Goal: Check status: Check status

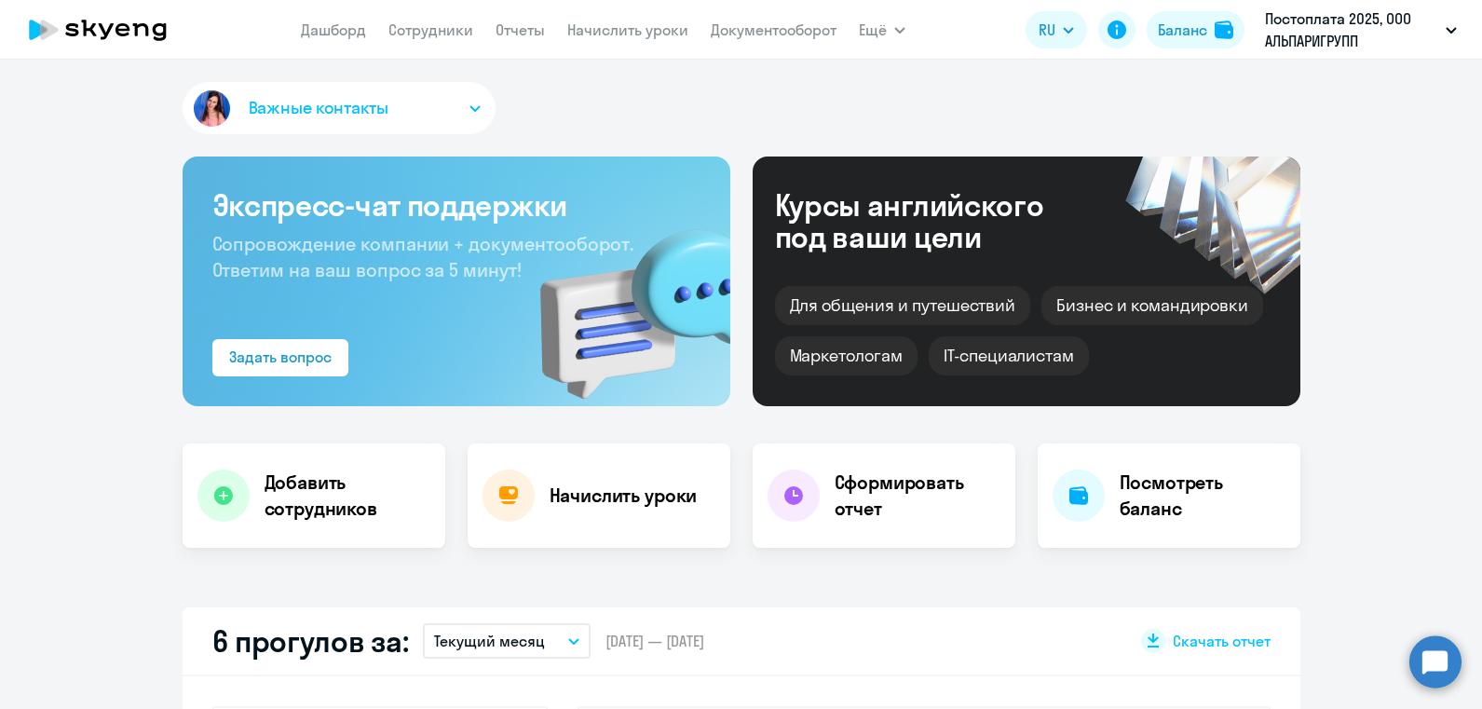
select select "30"
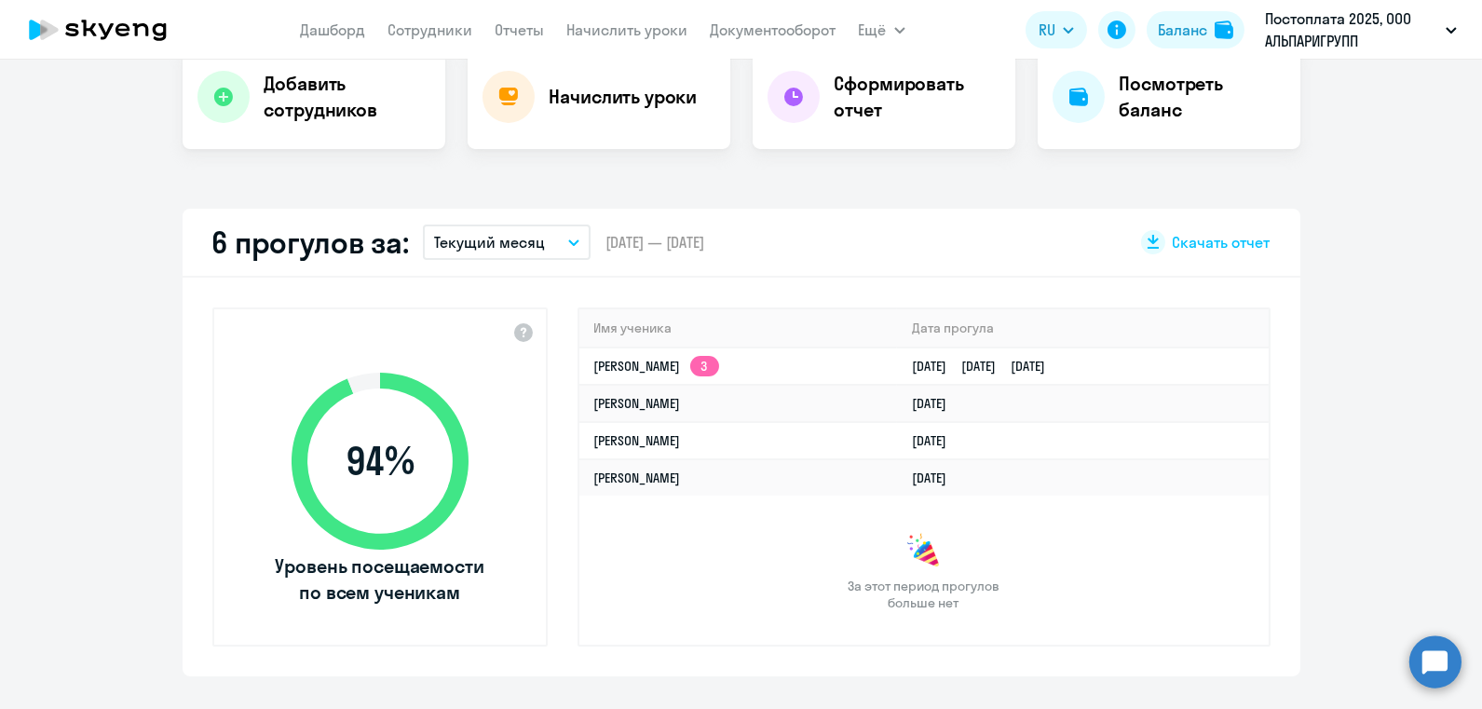
scroll to position [415, 0]
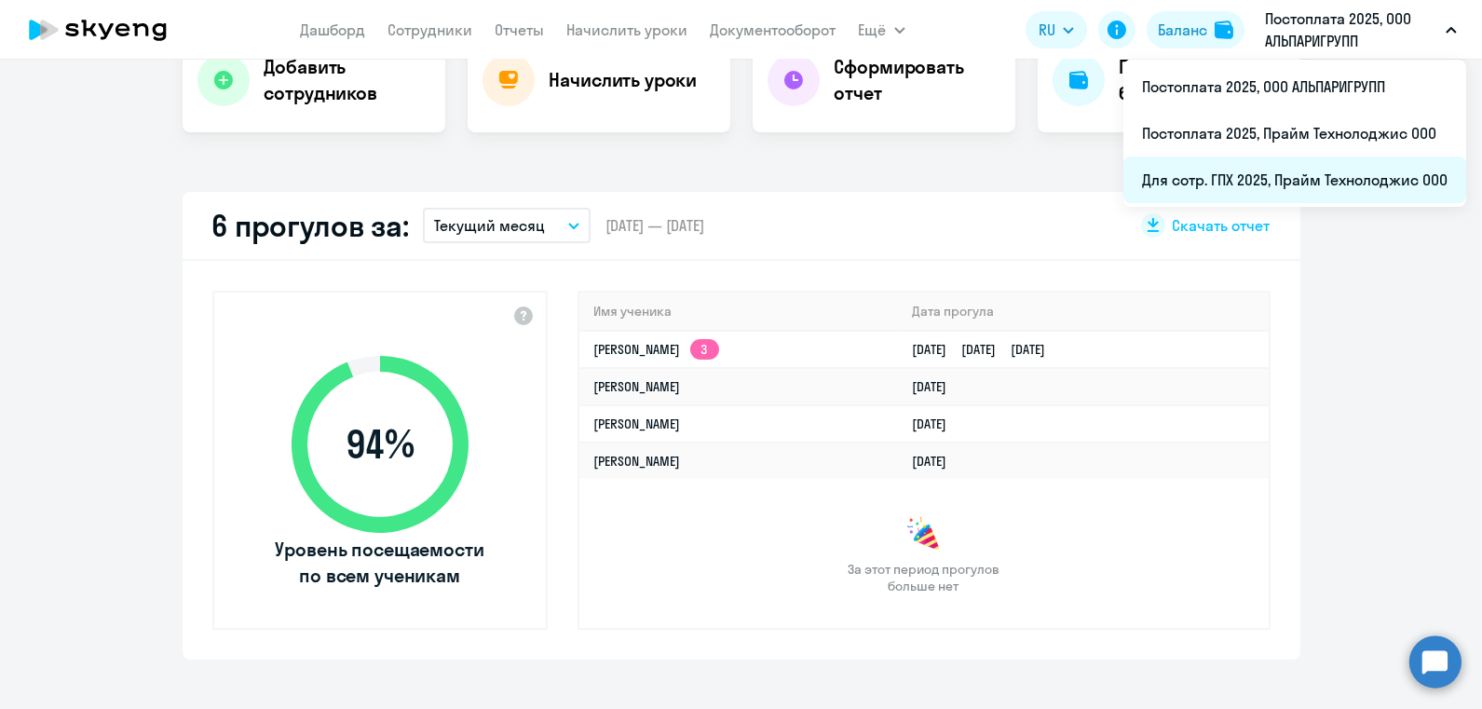
click at [1278, 164] on li "Для сотр. ГПХ 2025, Прайм Технолоджис ООО" at bounding box center [1294, 179] width 343 height 47
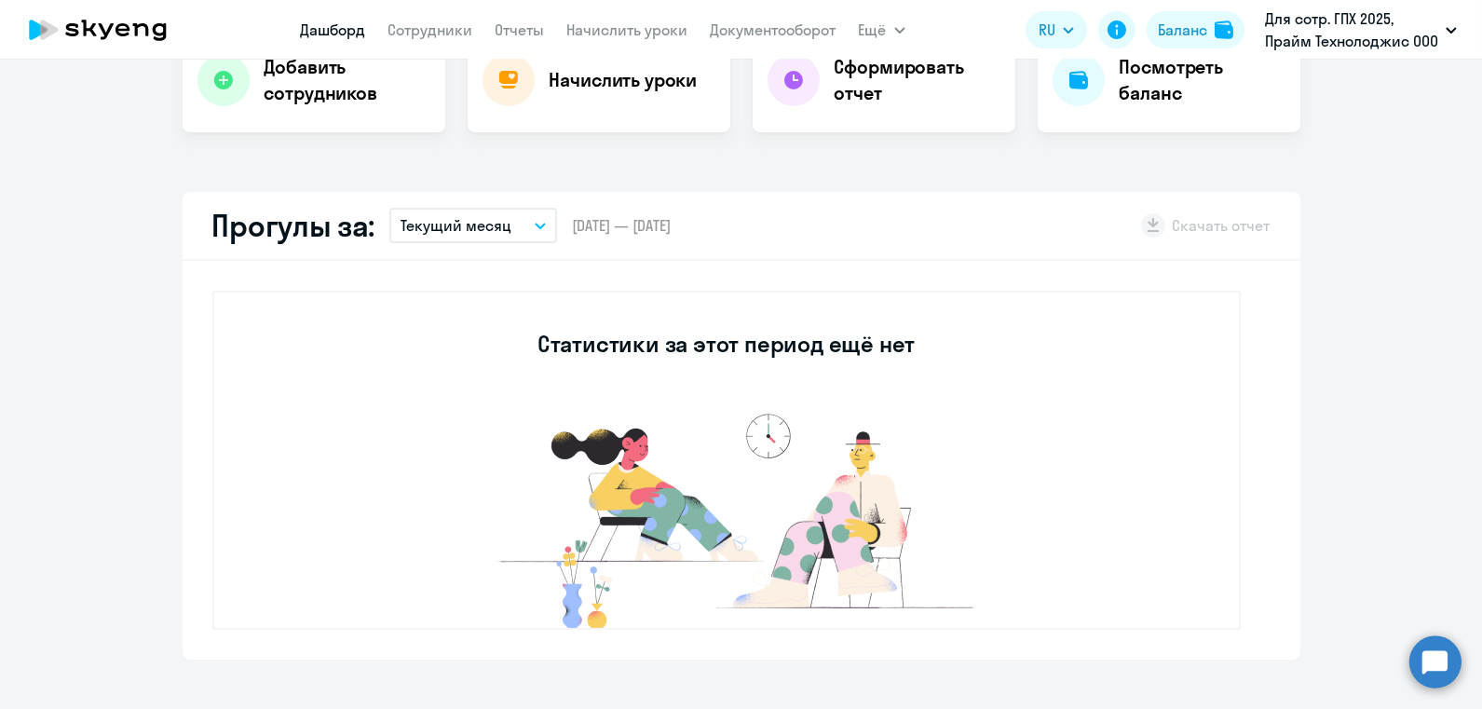
select select "30"
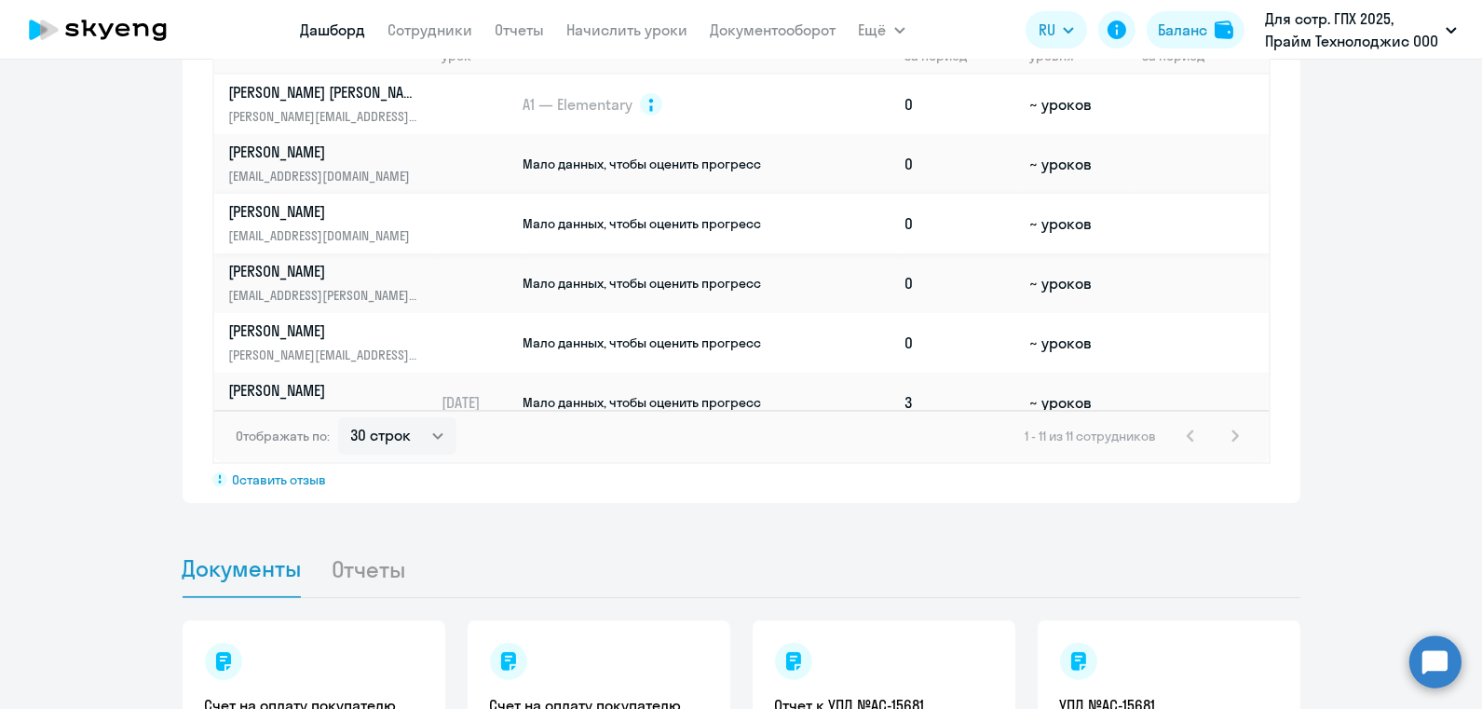
click at [381, 225] on p "[EMAIL_ADDRESS][DOMAIN_NAME]" at bounding box center [325, 235] width 192 height 20
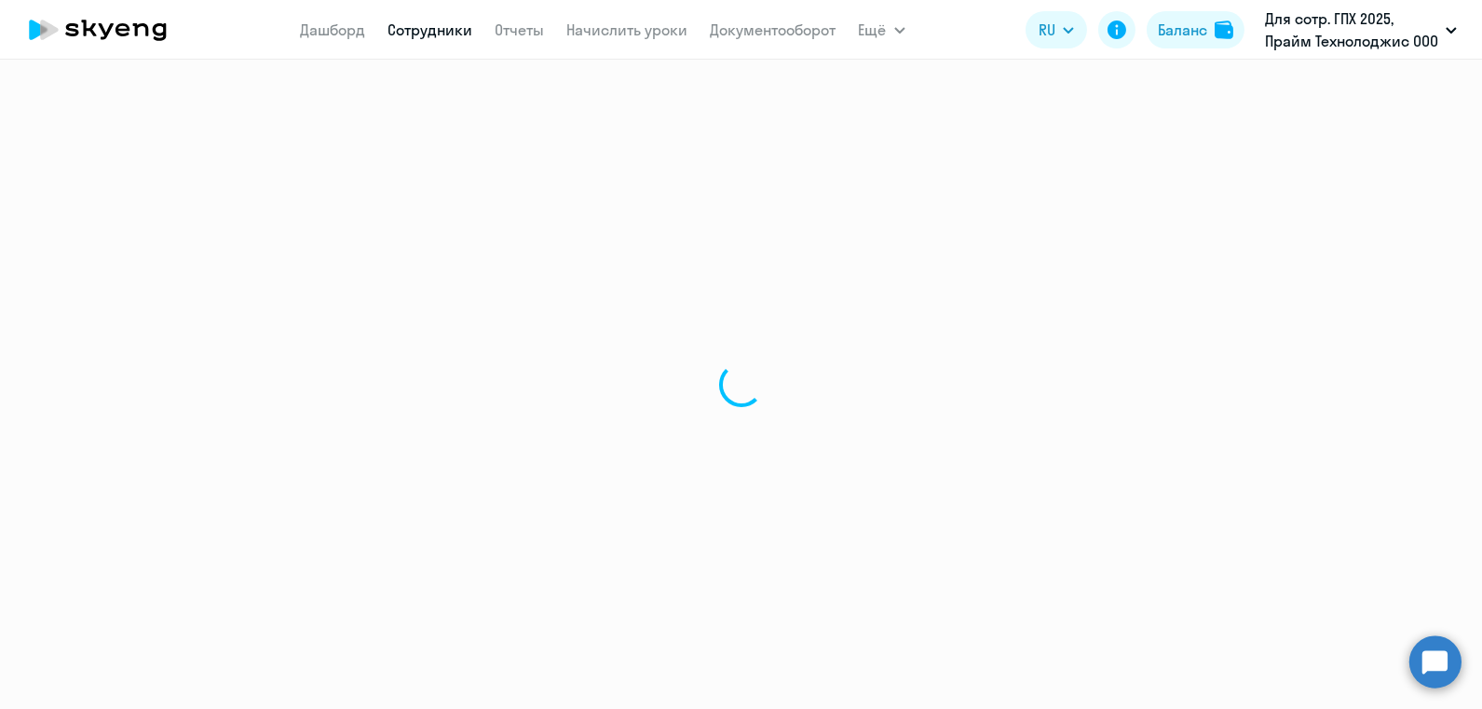
select select "english"
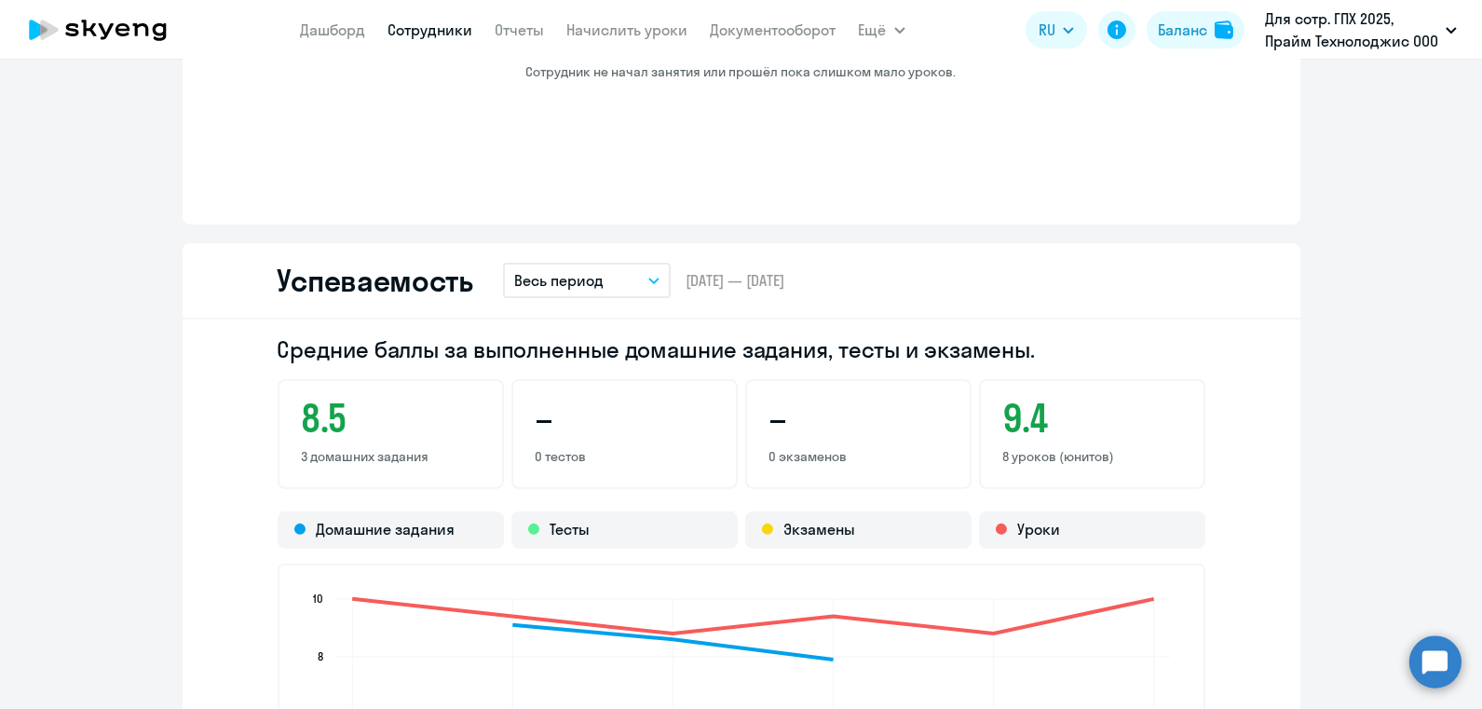
scroll to position [1297, 0]
click at [551, 282] on p "Весь период" at bounding box center [558, 281] width 89 height 22
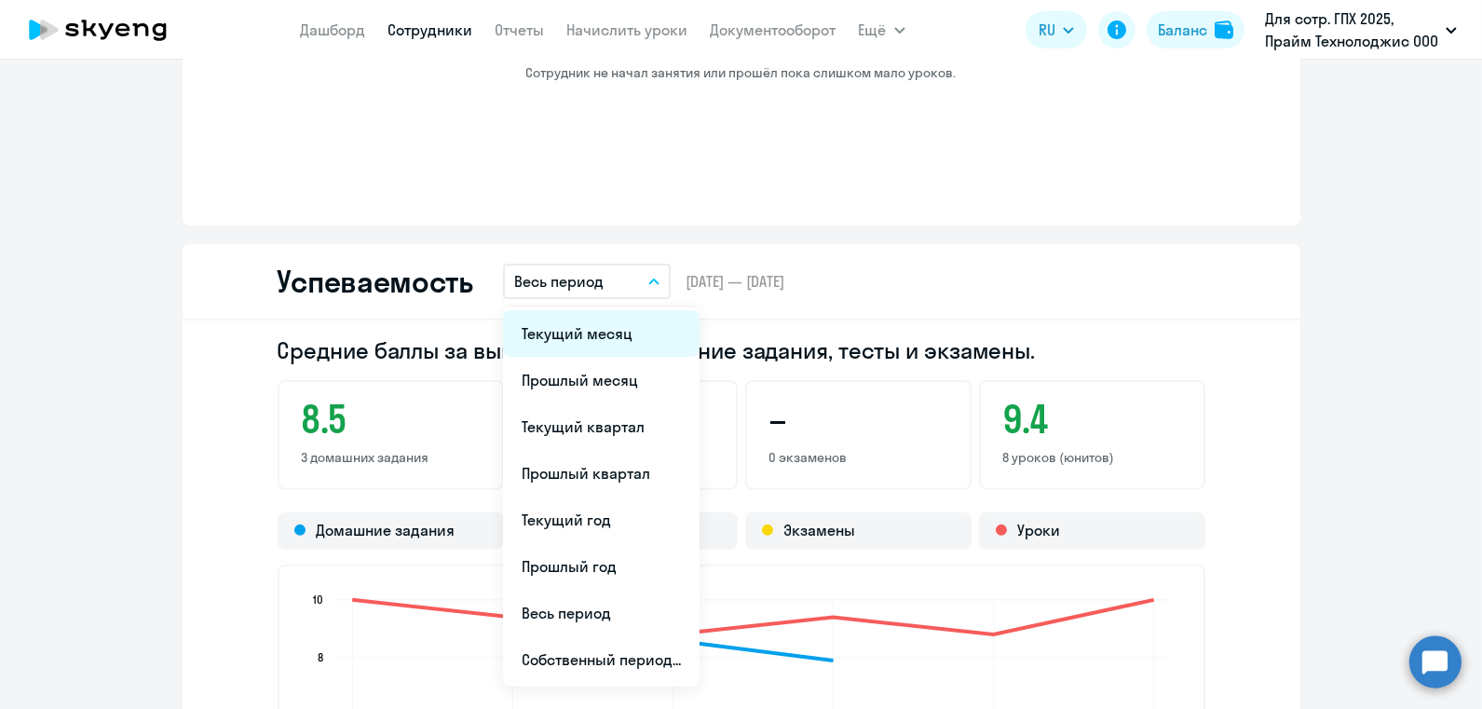
click at [567, 341] on li "Текущий месяц" at bounding box center [601, 333] width 197 height 47
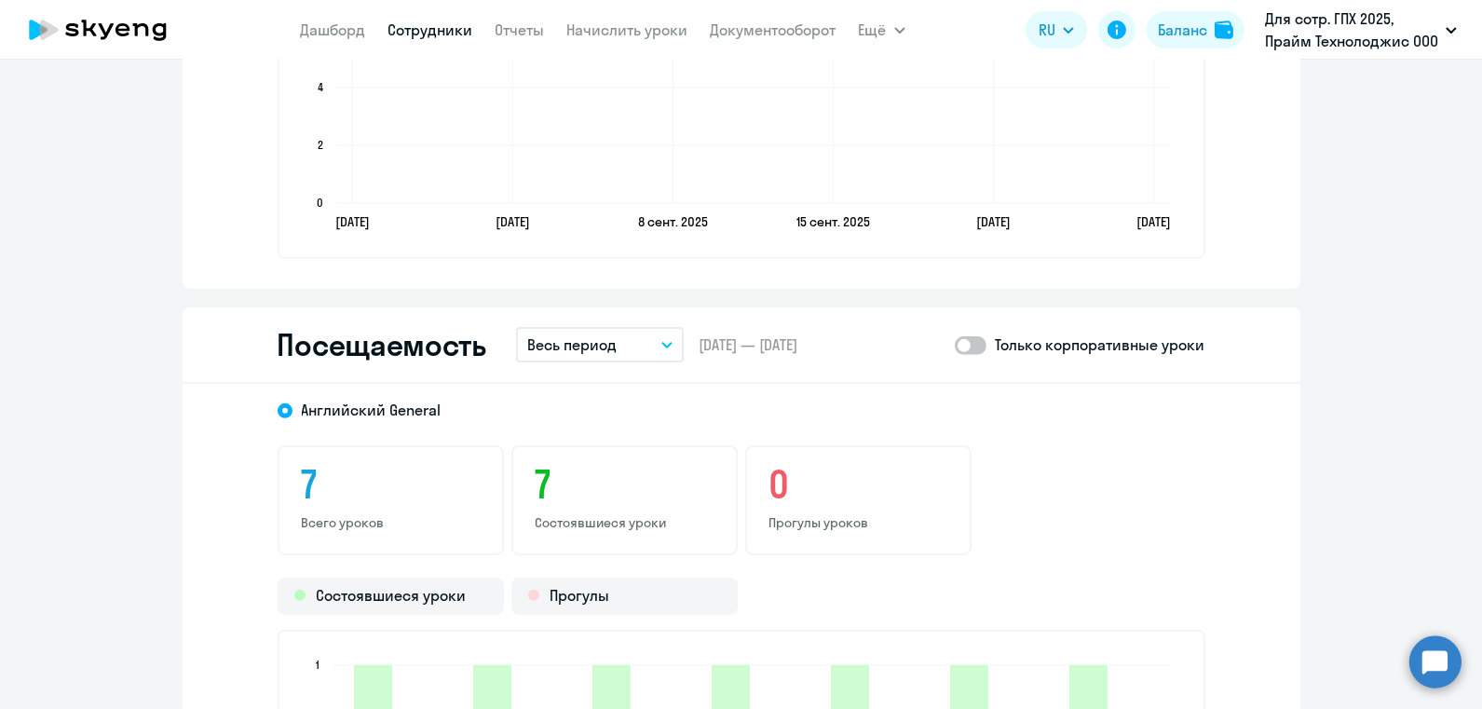
scroll to position [1981, 0]
click at [571, 328] on button "Весь период" at bounding box center [600, 345] width 168 height 35
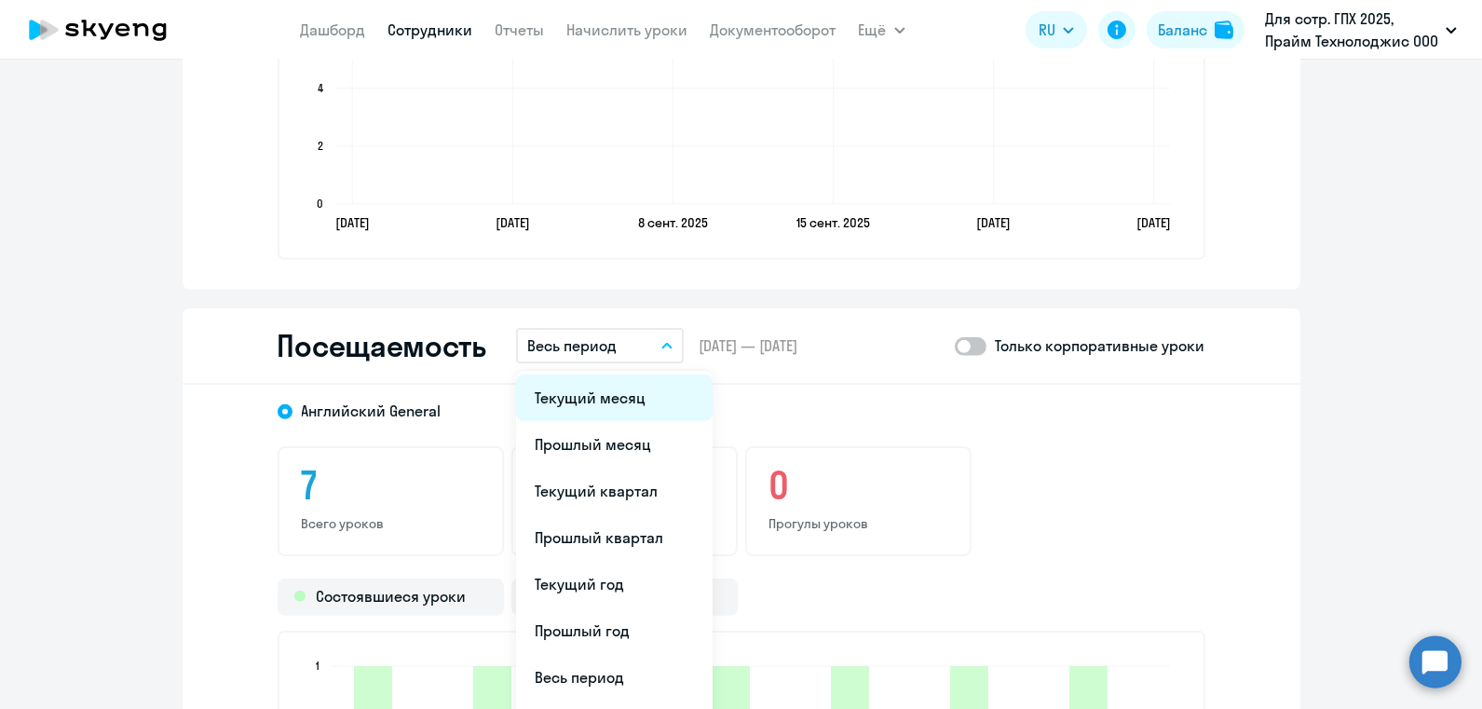
click at [565, 382] on li "Текущий месяц" at bounding box center [614, 397] width 197 height 47
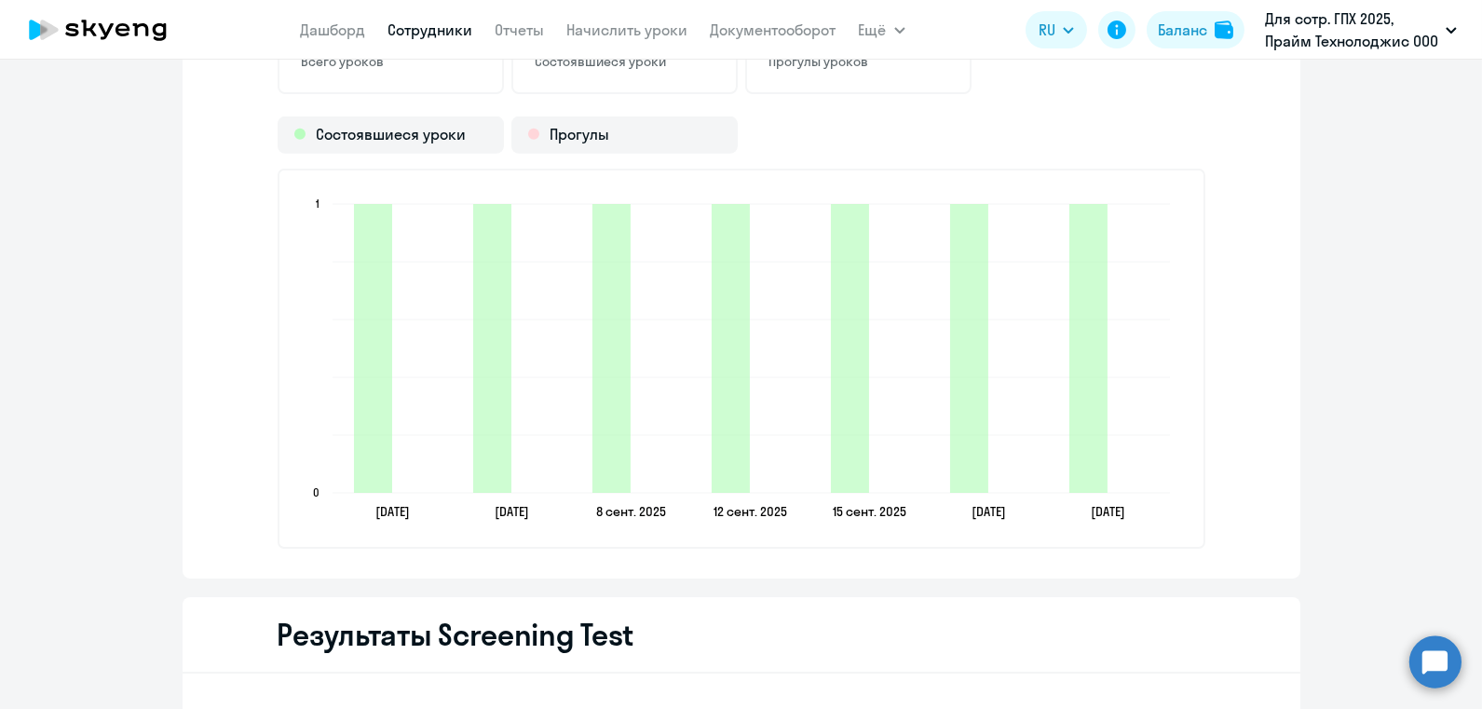
scroll to position [2489, 0]
